Goal: Task Accomplishment & Management: Complete application form

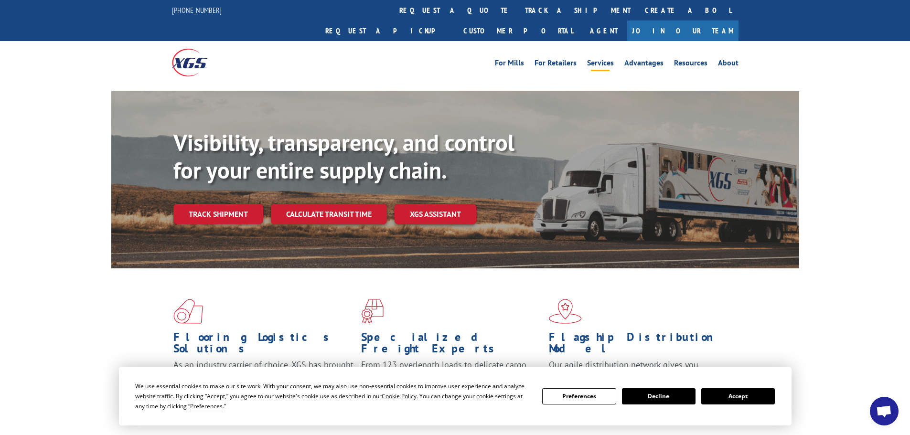
click at [597, 59] on link "Services" at bounding box center [600, 64] width 27 height 11
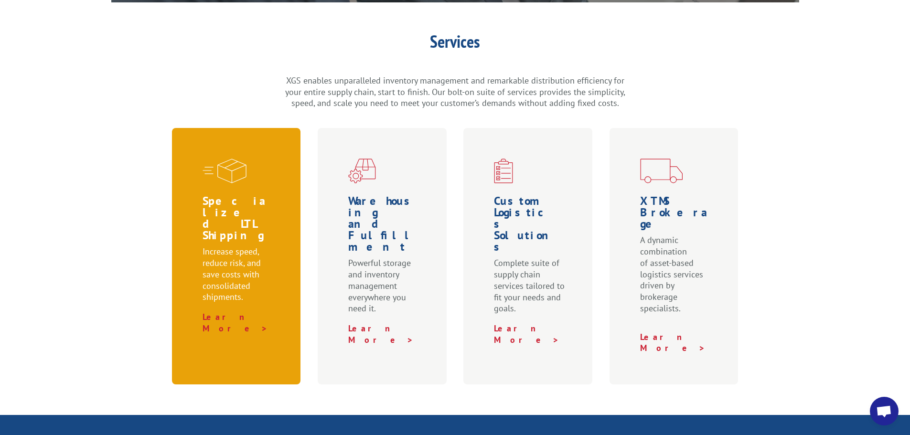
scroll to position [334, 0]
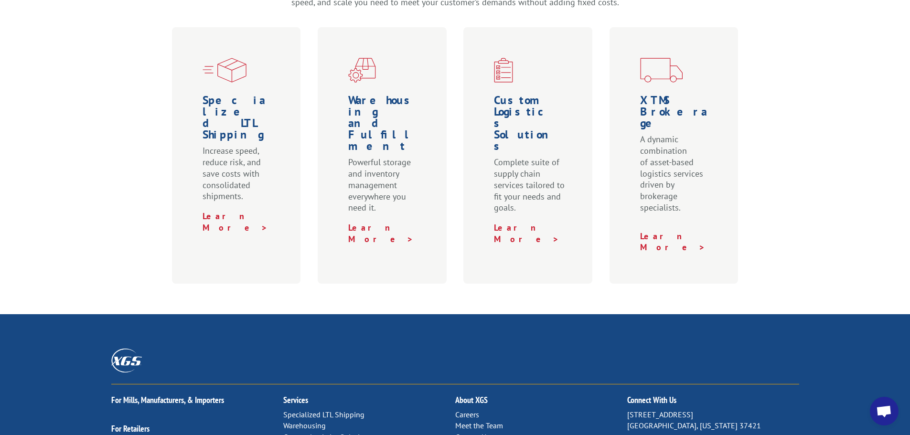
click at [479, 432] on link "Contact Us" at bounding box center [472, 437] width 34 height 10
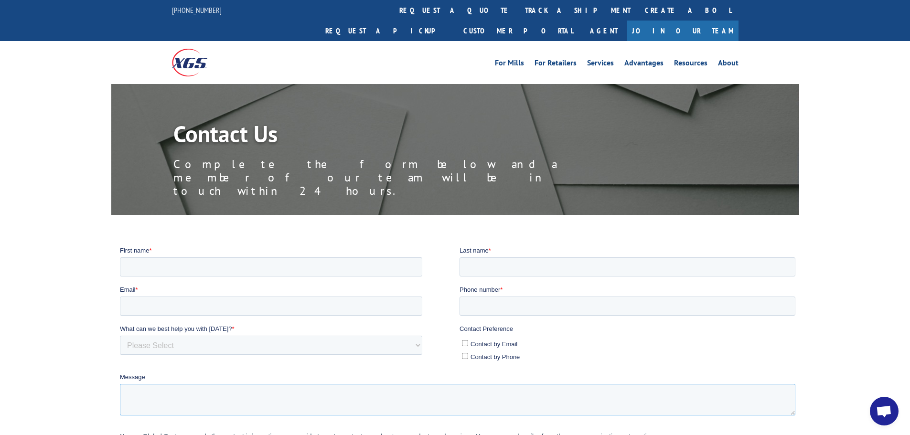
paste textarea "Dear [PERSON_NAME] Support Team, I hope this email finds you well. Our company,…"
type textarea "Dear [PERSON_NAME] Support Team, I hope this email finds you well. Our company,…"
click at [464, 343] on input "Contact by Email" at bounding box center [464, 343] width 6 height 6
checkbox input "true"
click at [461, 355] on input "Contact by Phone" at bounding box center [464, 355] width 6 height 6
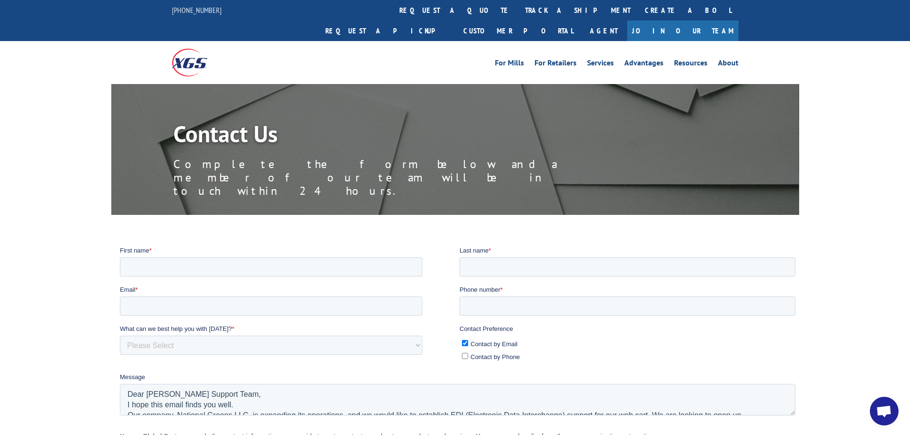
checkbox input "true"
click at [175, 260] on input "First name *" at bounding box center [270, 266] width 302 height 19
type input "[PERSON_NAME][EMAIL_ADDRESS][DOMAIN_NAME]"
type input "[PERSON_NAME]"
drag, startPoint x: 224, startPoint y: 265, endPoint x: 238, endPoint y: 461, distance: 196.7
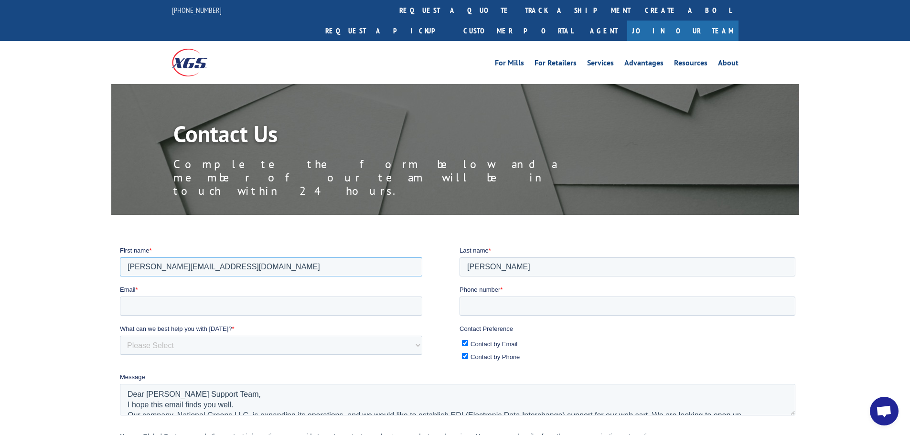
click at [119, 263] on html "First name * [PERSON_NAME][EMAIL_ADDRESS][DOMAIN_NAME] Last name * [PERSON_NAME…" at bounding box center [458, 387] width 679 height 284
click at [163, 313] on input "Email *" at bounding box center [270, 305] width 302 height 19
type input "[PERSON_NAME][EMAIL_ADDRESS][DOMAIN_NAME]"
drag, startPoint x: 224, startPoint y: 260, endPoint x: 72, endPoint y: 256, distance: 152.9
click at [119, 256] on html "First name * [PERSON_NAME][EMAIL_ADDRESS][DOMAIN_NAME] Last name * [PERSON_NAME…" at bounding box center [458, 387] width 679 height 284
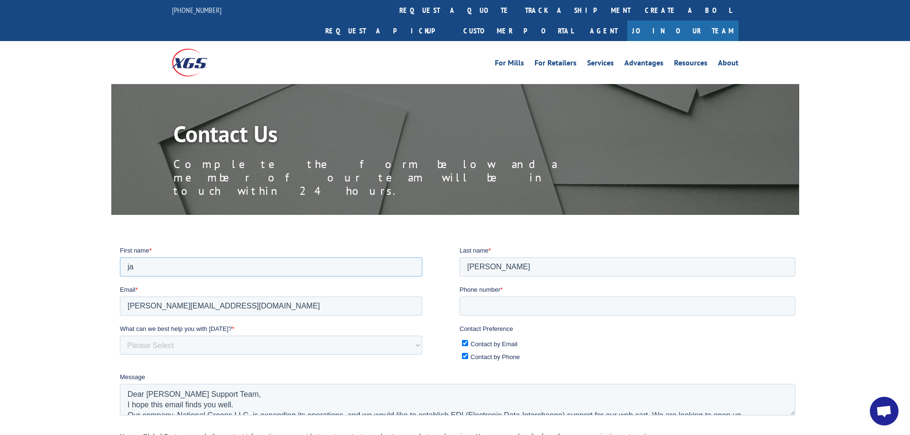
type input "j"
type input "[PERSON_NAME]"
click at [266, 349] on select "Please Select Quoting, Opening New Account, or New Business Opportunity Shipmen…" at bounding box center [270, 344] width 302 height 19
select select "Sales"
click at [119, 335] on select "Please Select Quoting, Opening New Account, or New Business Opportunity Shipmen…" at bounding box center [270, 344] width 302 height 19
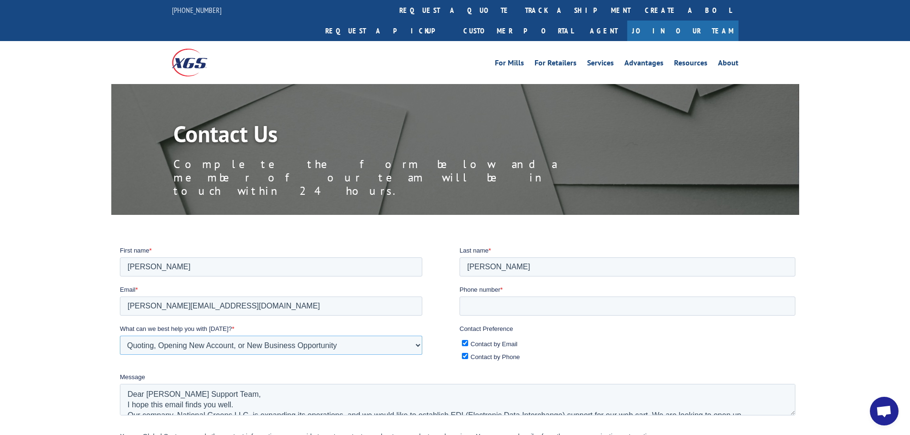
scroll to position [48, 0]
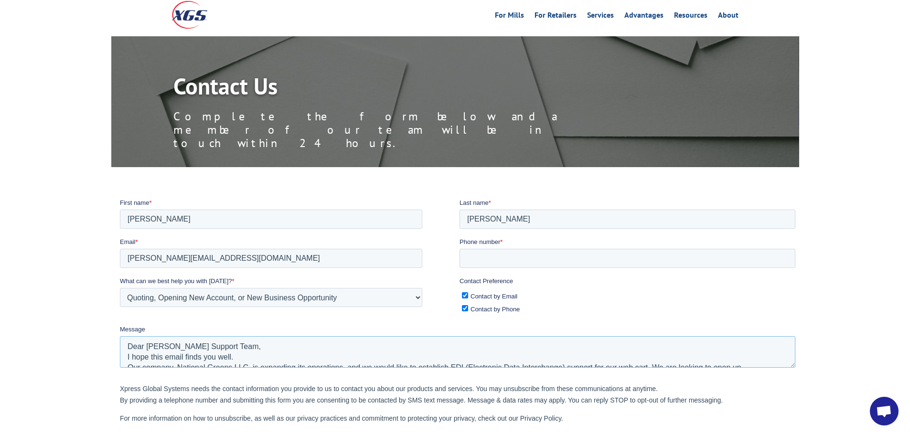
click at [207, 346] on textarea "Dear [PERSON_NAME] Support Team, I hope this email finds you well. Our company,…" at bounding box center [456, 352] width 675 height 32
drag, startPoint x: 187, startPoint y: 346, endPoint x: 147, endPoint y: 345, distance: 39.6
click at [147, 345] on textarea "Dear [PERSON_NAME] Support Team, I hope this email finds you well. Our company,…" at bounding box center [456, 352] width 675 height 32
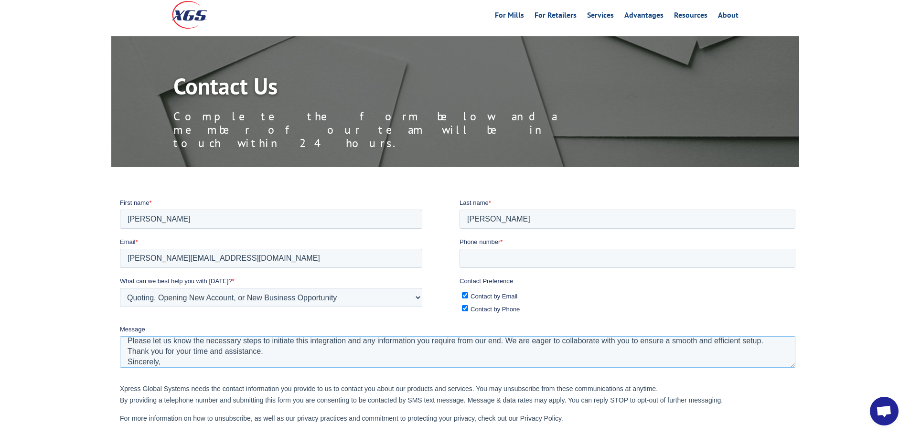
scroll to position [0, 0]
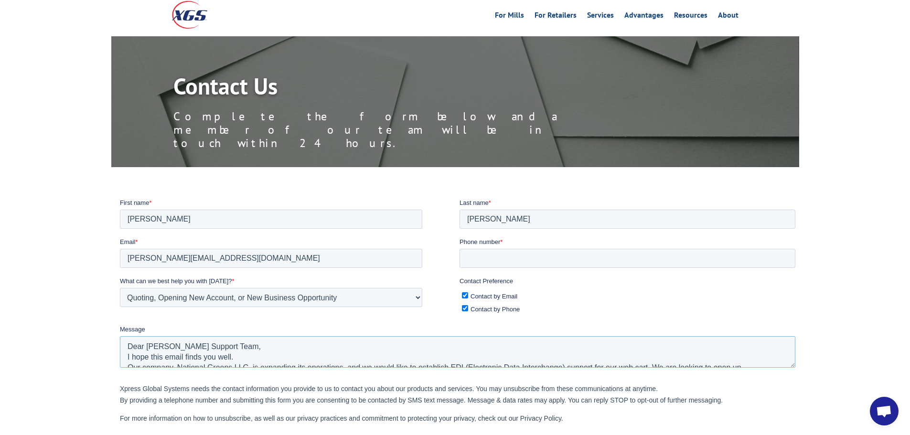
click at [247, 353] on textarea "Dear [PERSON_NAME] Support Team, I hope this email finds you well. Our company,…" at bounding box center [456, 352] width 675 height 32
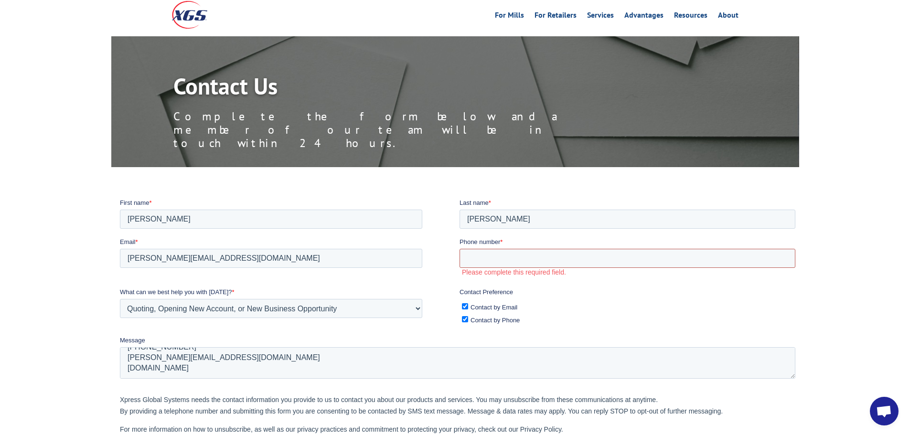
click at [550, 252] on input "Phone number *" at bounding box center [627, 257] width 336 height 19
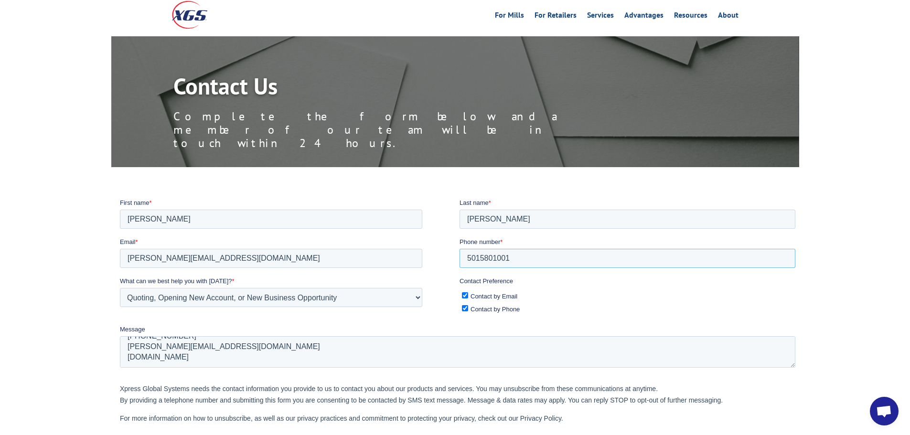
type input "5015801001"
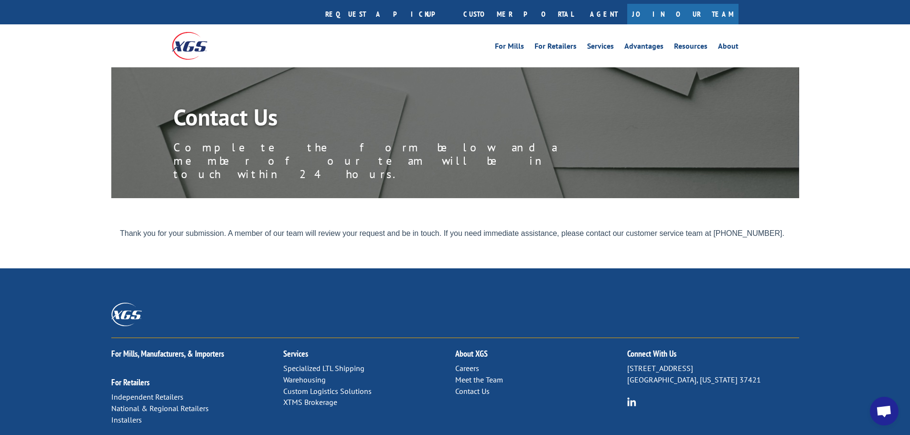
scroll to position [0, 0]
